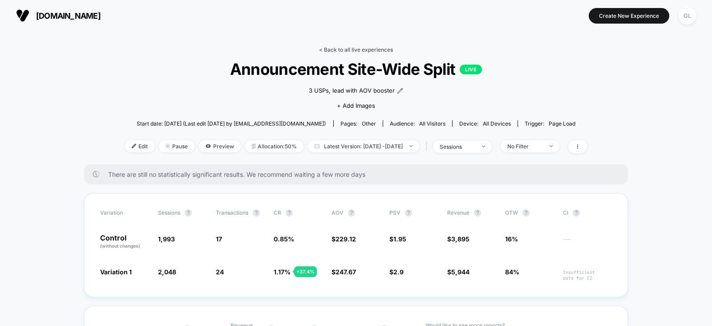
click at [365, 51] on link "< Back to all live experiences" at bounding box center [356, 49] width 74 height 7
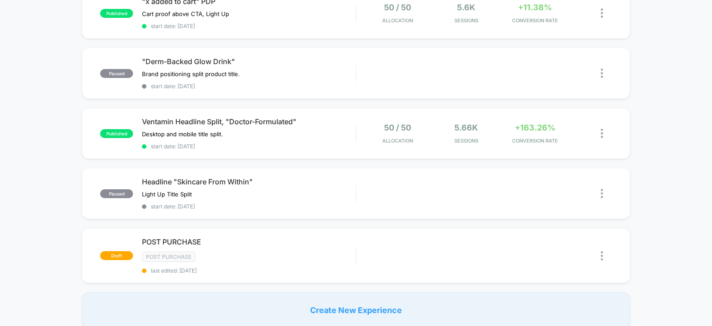
scroll to position [525, 0]
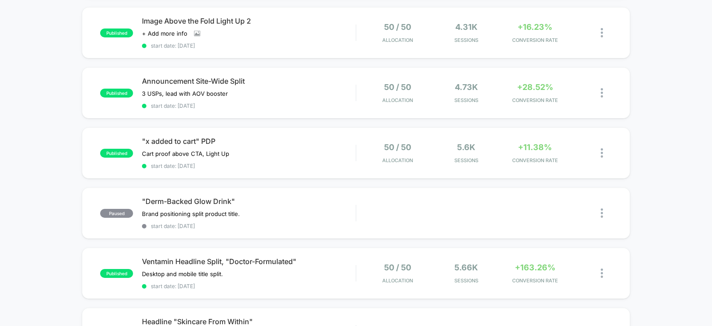
scroll to position [391, 0]
